Goal: Check status: Check status

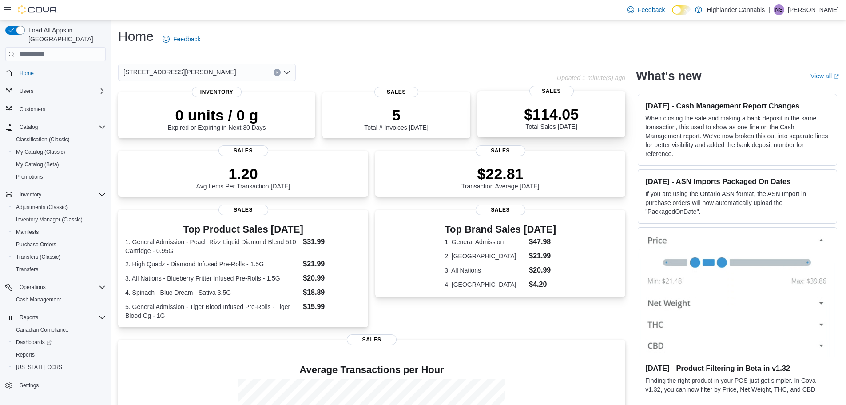
click at [570, 119] on p "$114.05" at bounding box center [551, 114] width 55 height 18
